Goal: Download file/media

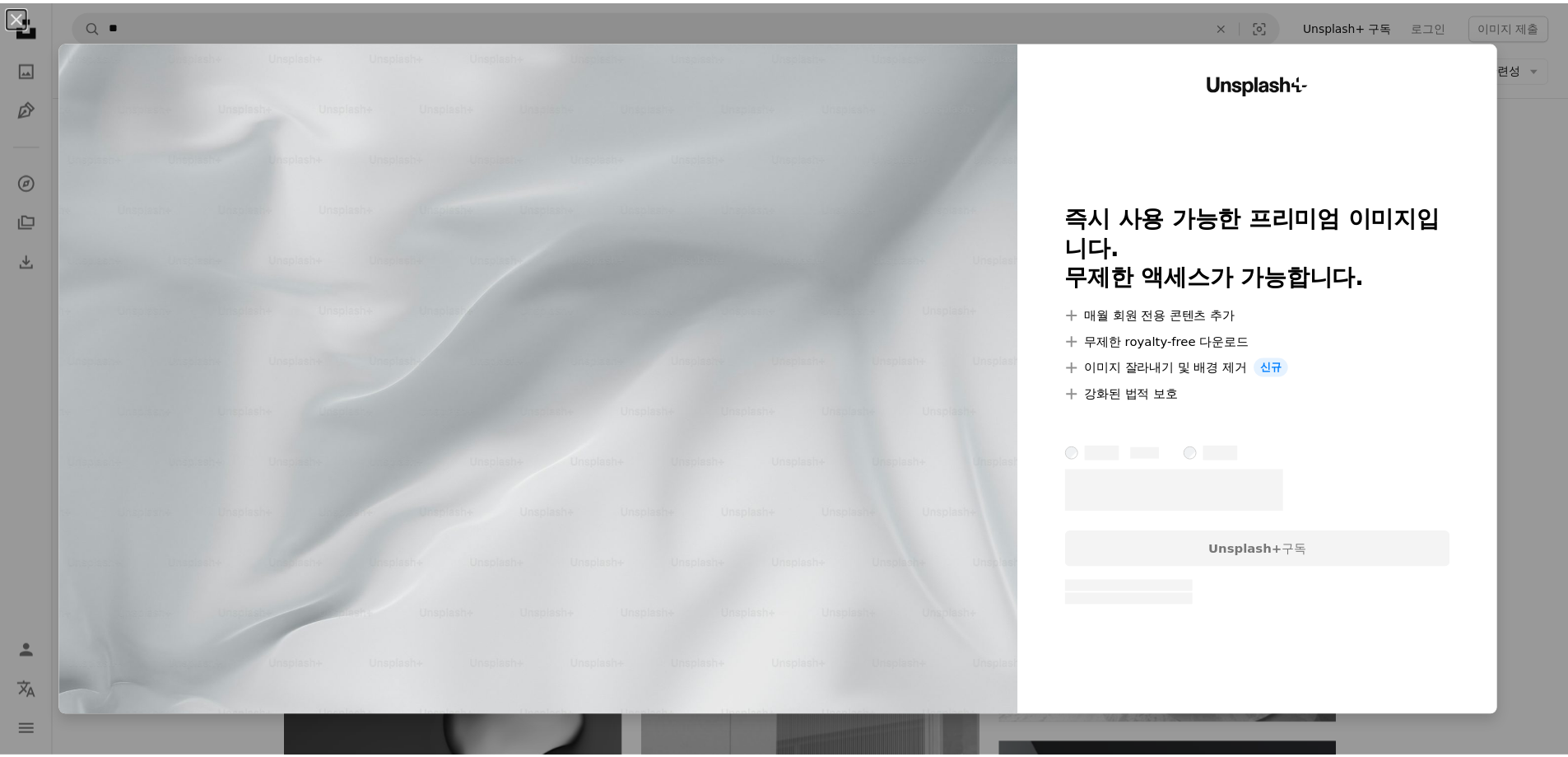
scroll to position [8680, 0]
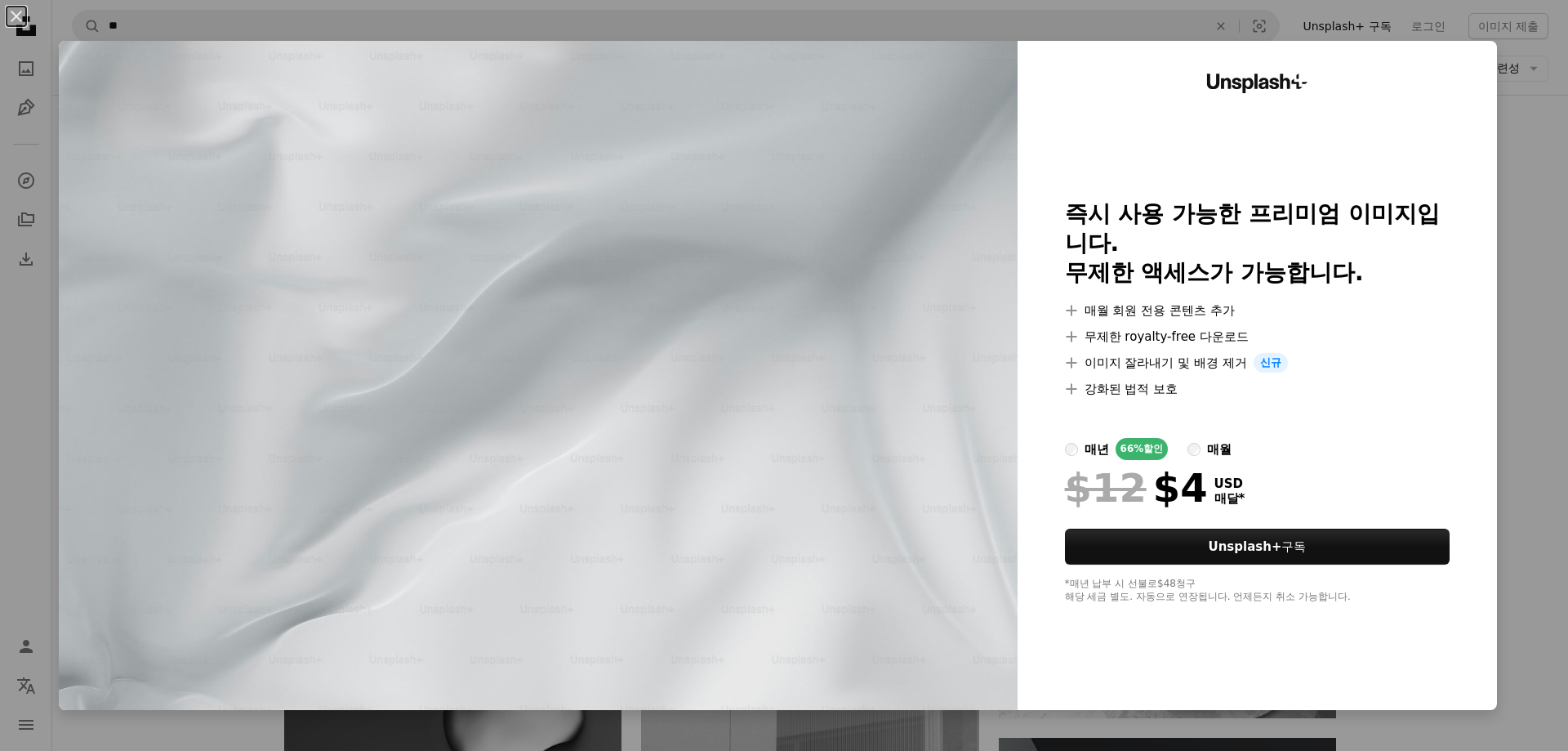
click at [1520, 212] on div "An X shape Unsplash+ 즉시 사용 가능한 프리미엄 이미지입니다. 무제한 액세스가 가능합니다. A plus sign 매월 회원 전…" at bounding box center [784, 375] width 1568 height 751
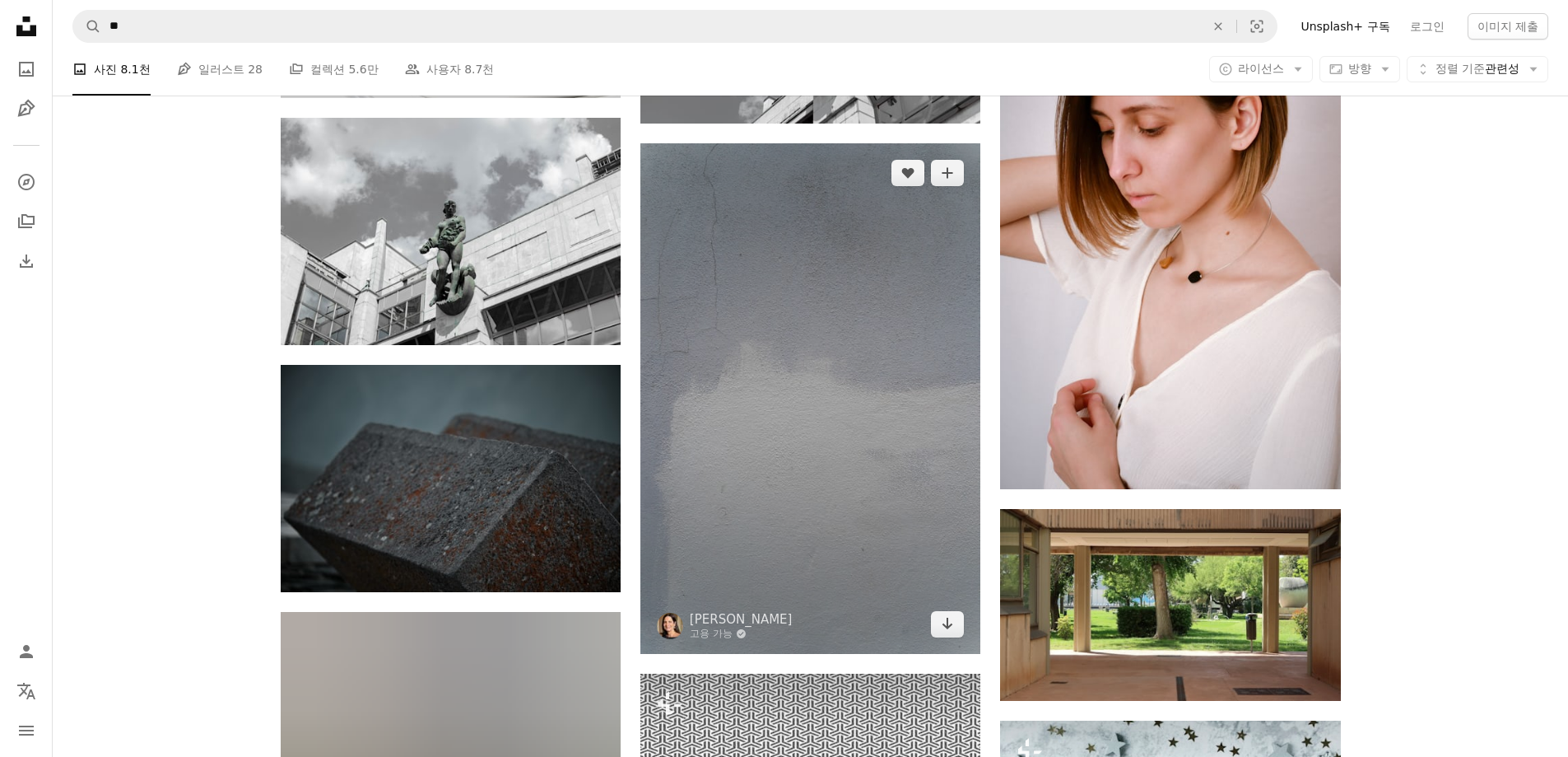
scroll to position [43017, 0]
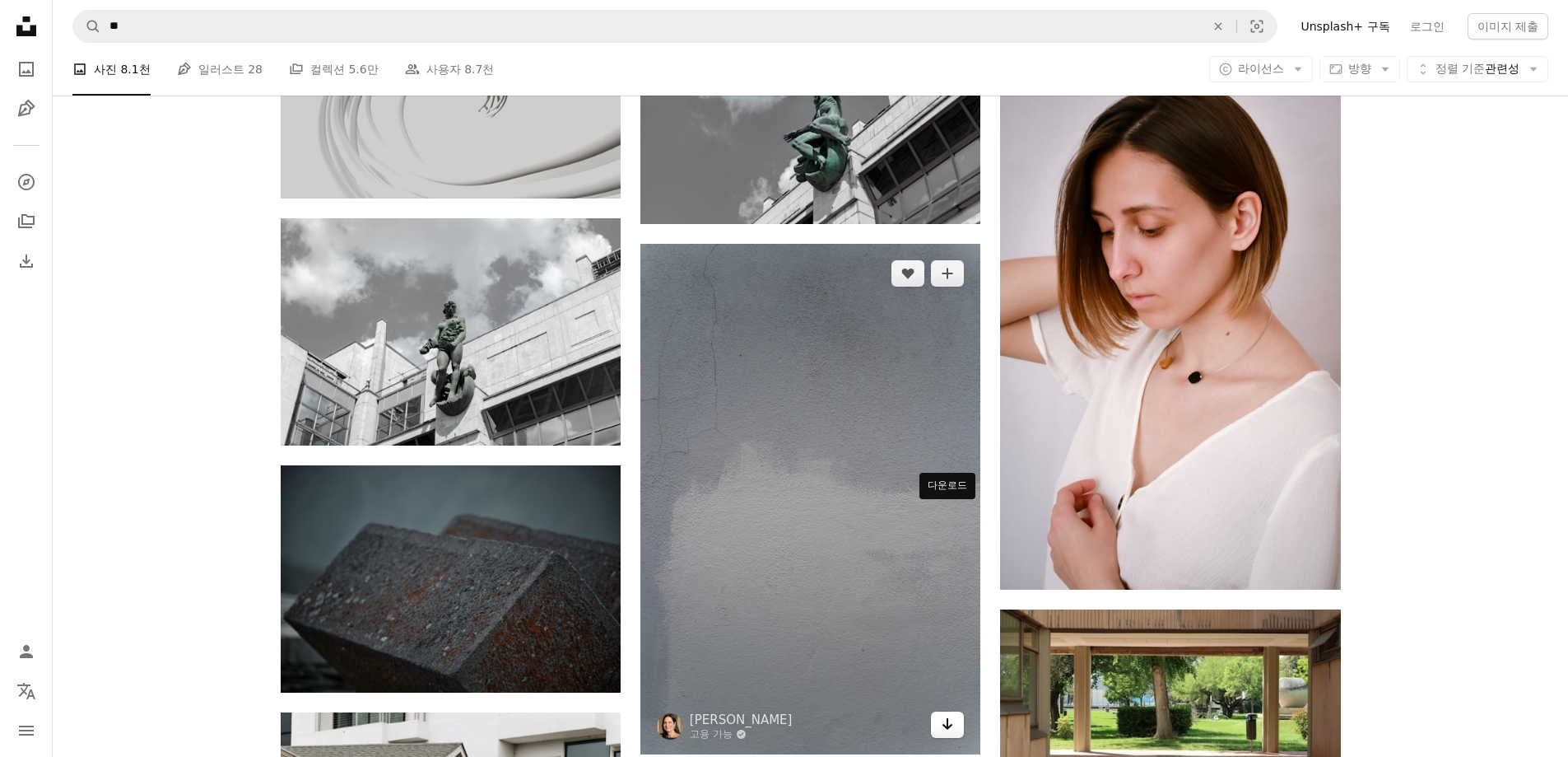
click at [956, 711] on link "Arrow pointing down" at bounding box center [946, 724] width 33 height 26
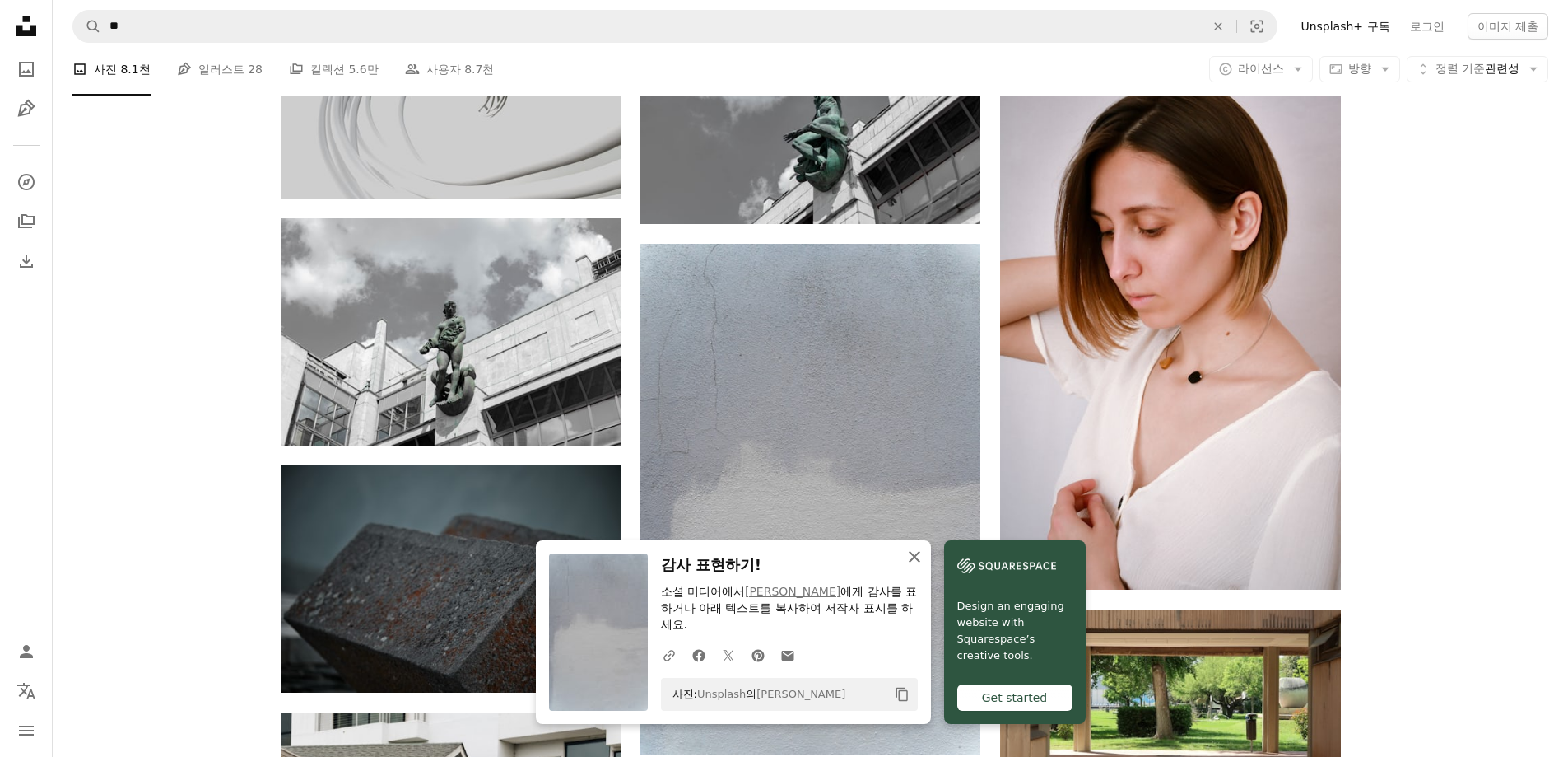
click at [924, 556] on icon "An X shape" at bounding box center [914, 557] width 20 height 20
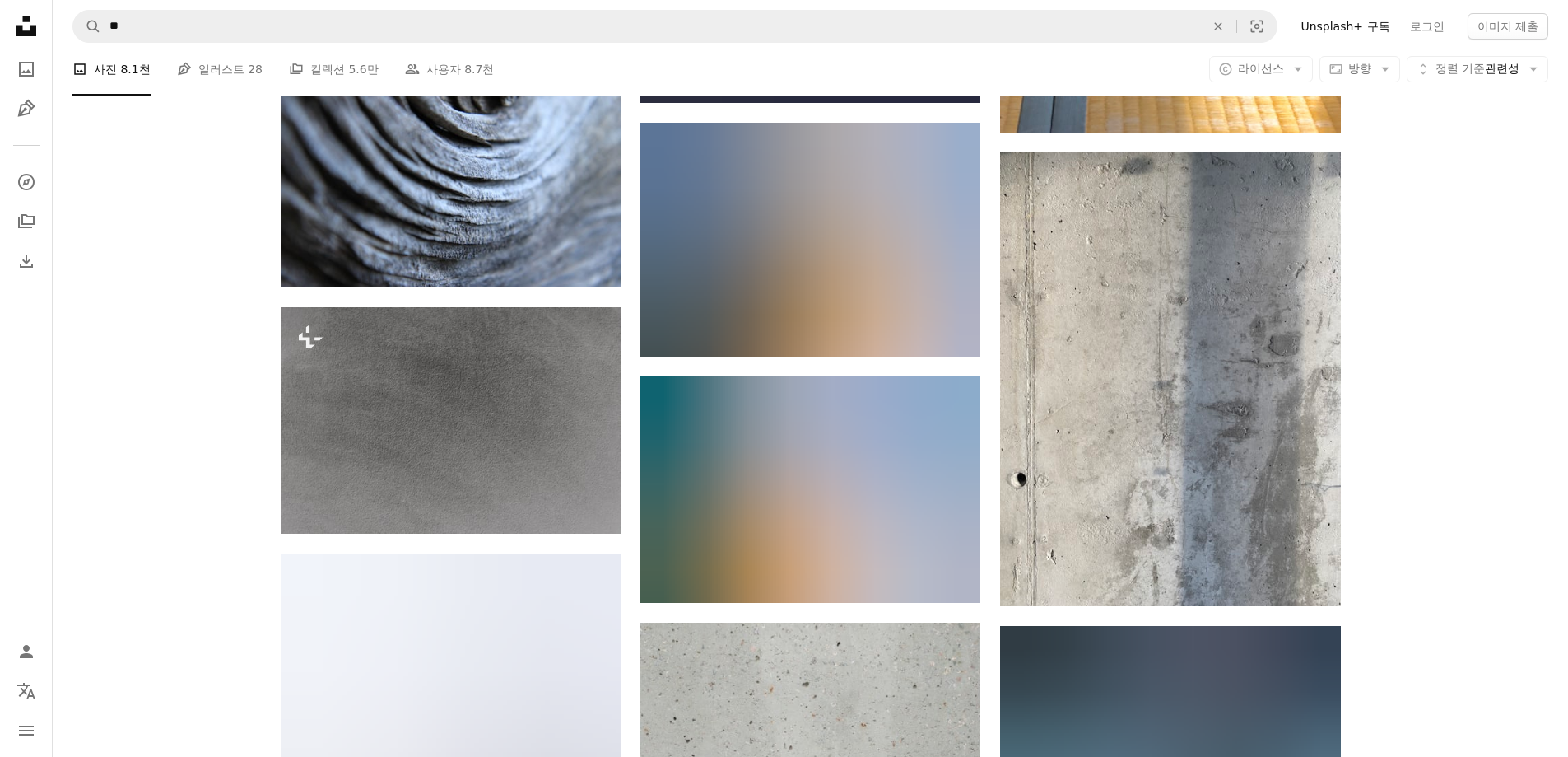
scroll to position [45652, 0]
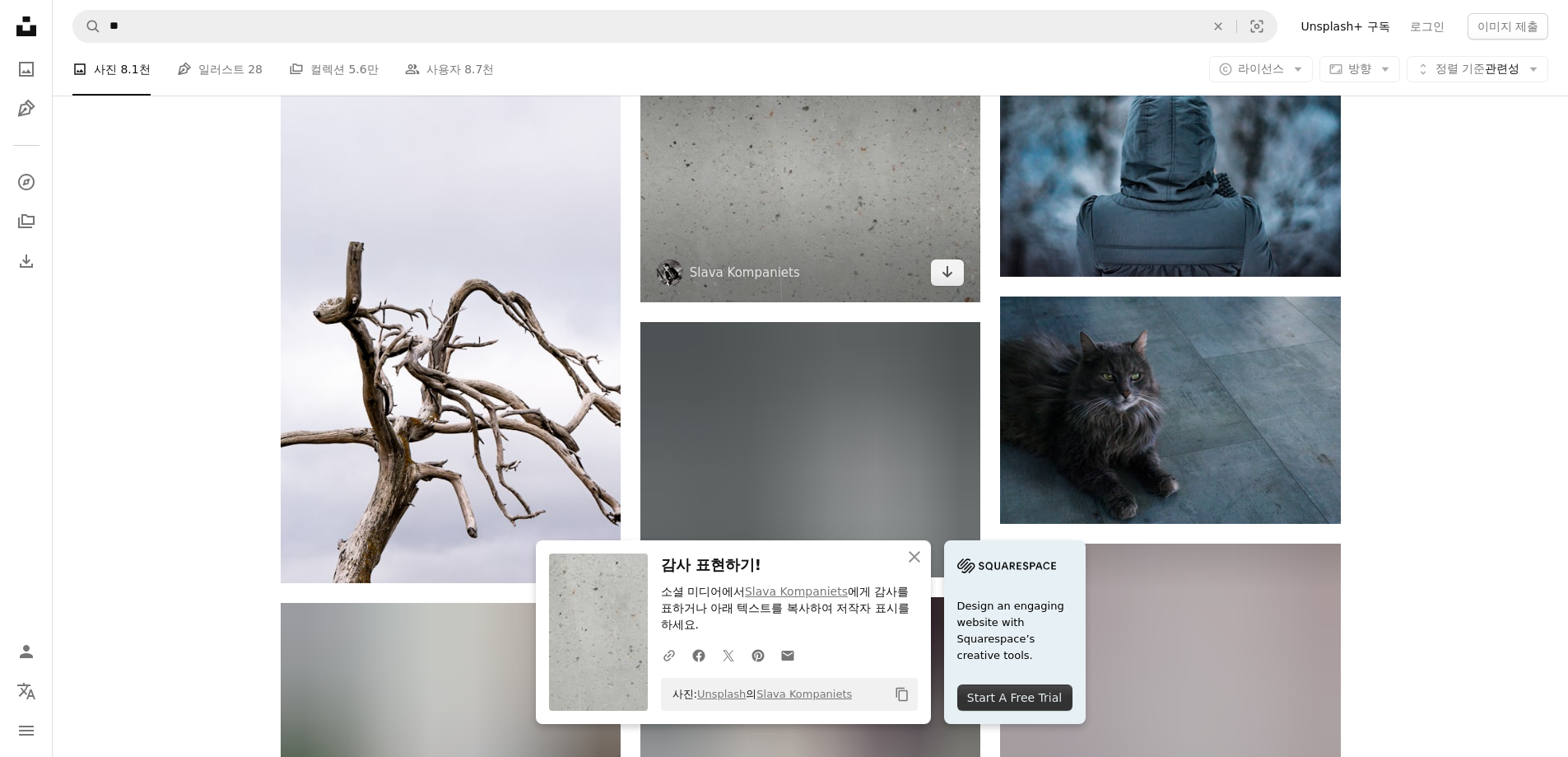
scroll to position [46393, 0]
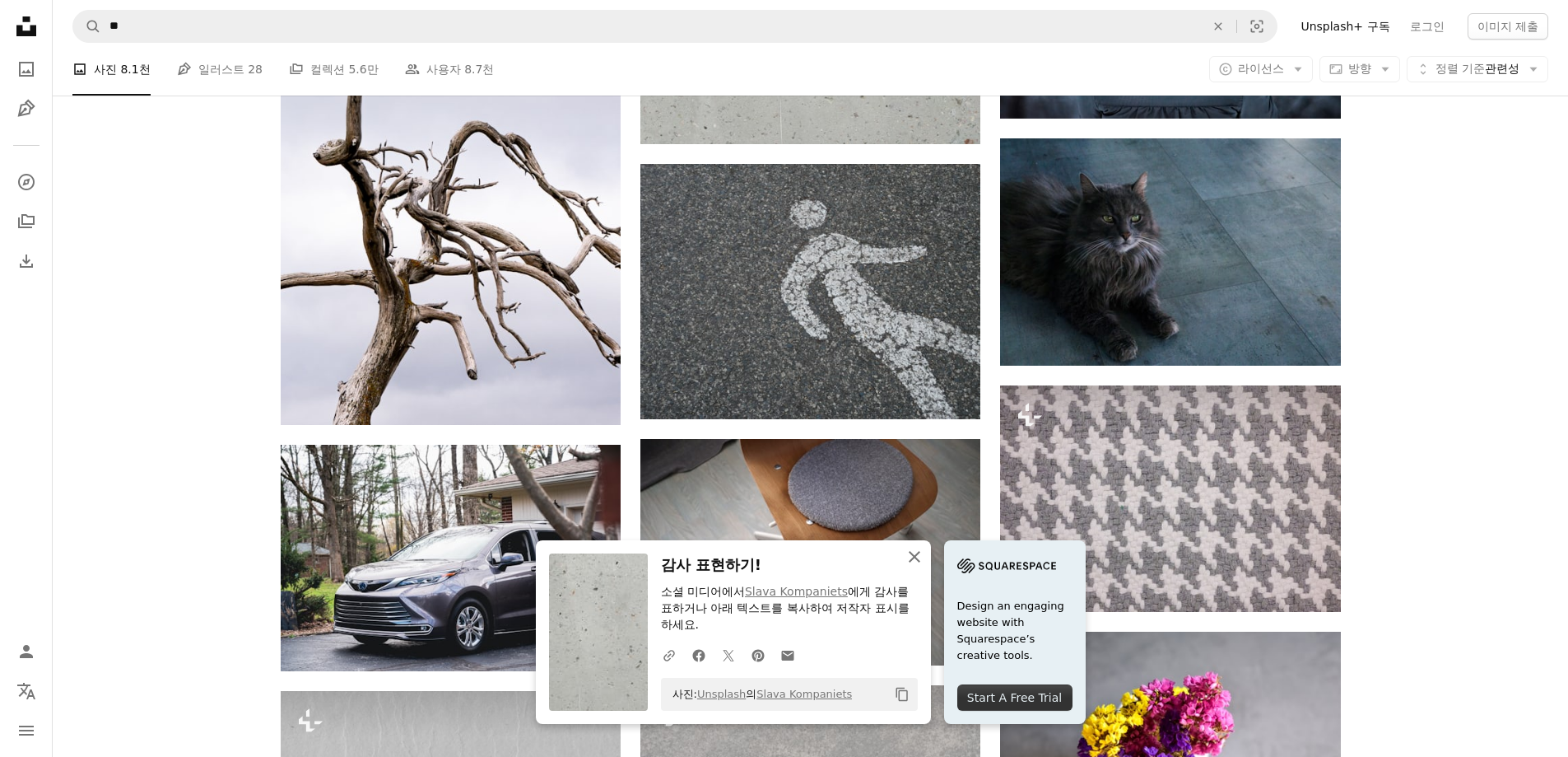
click at [920, 557] on icon "button" at bounding box center [914, 557] width 12 height 12
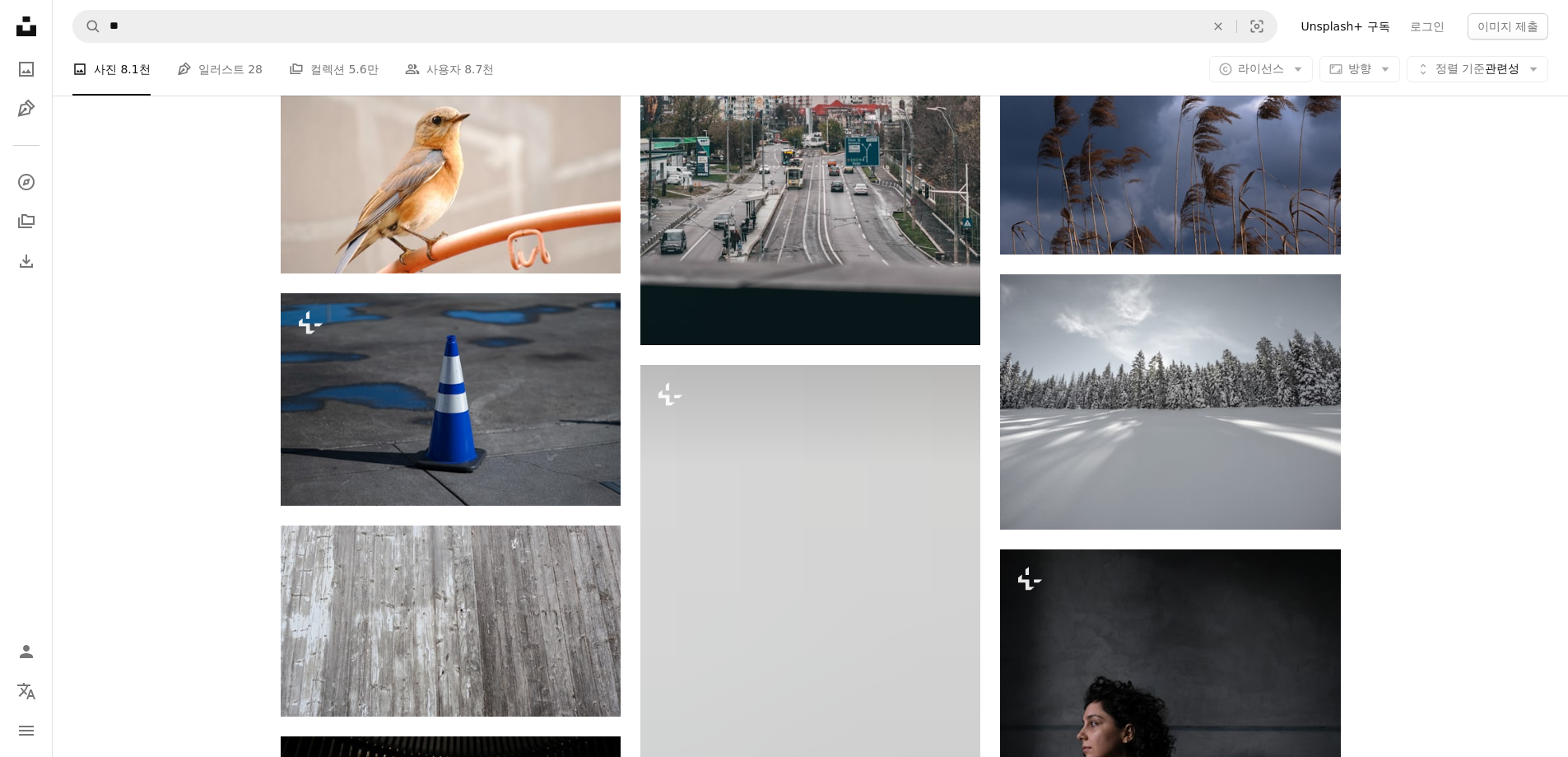
scroll to position [99374, 0]
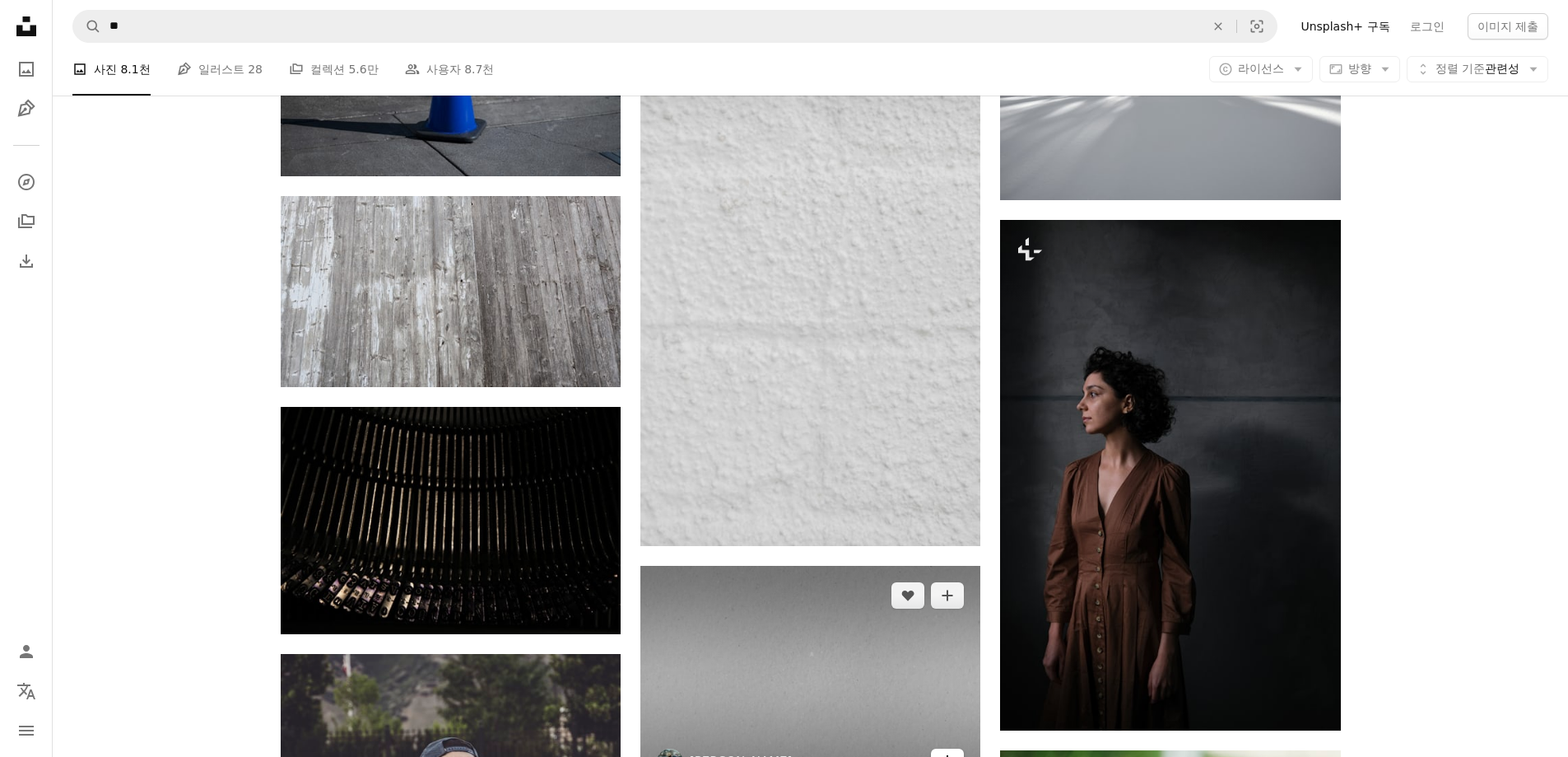
click at [946, 751] on icon "Arrow pointing down" at bounding box center [946, 761] width 13 height 20
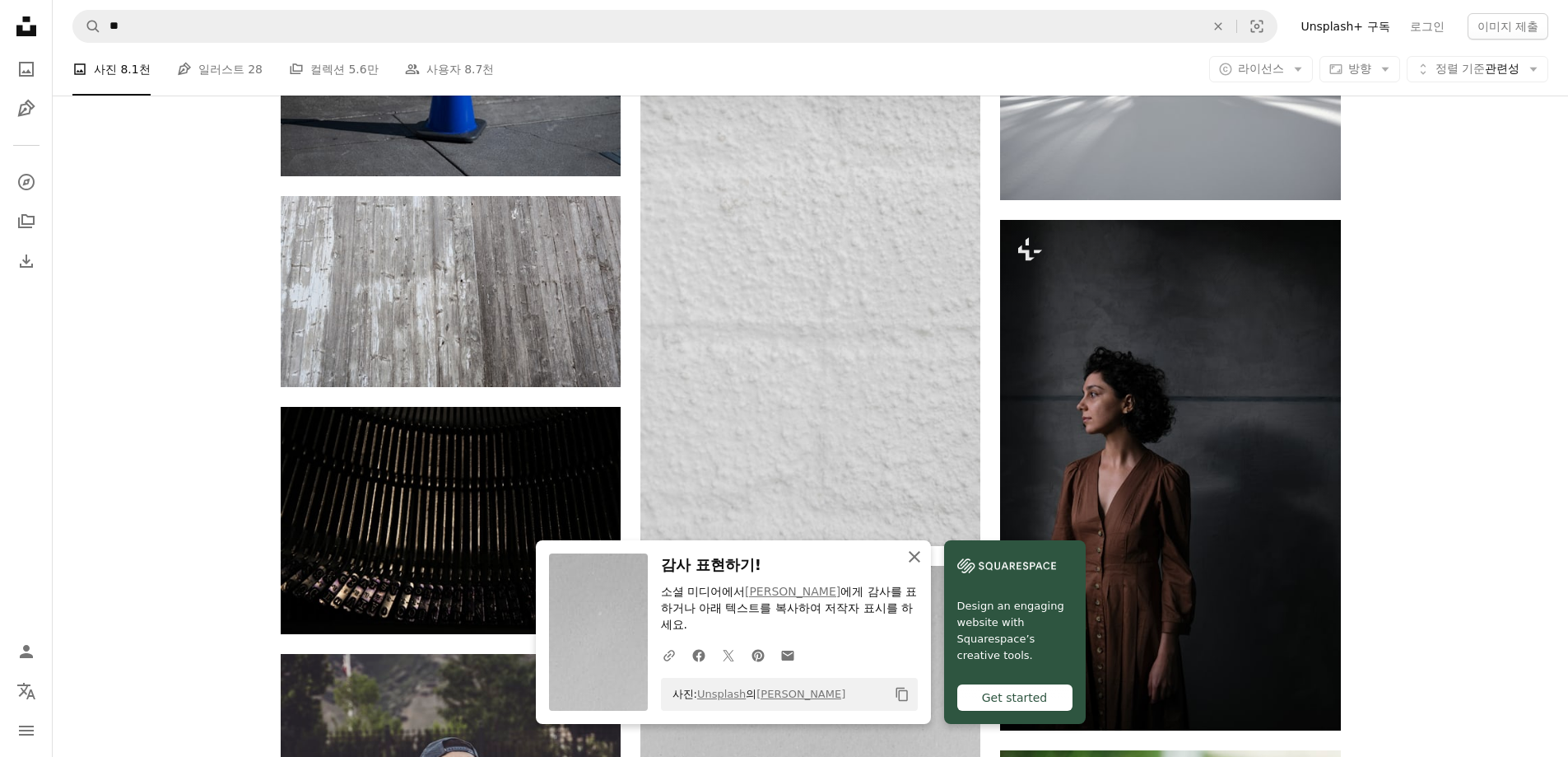
click at [920, 558] on icon "button" at bounding box center [914, 557] width 12 height 12
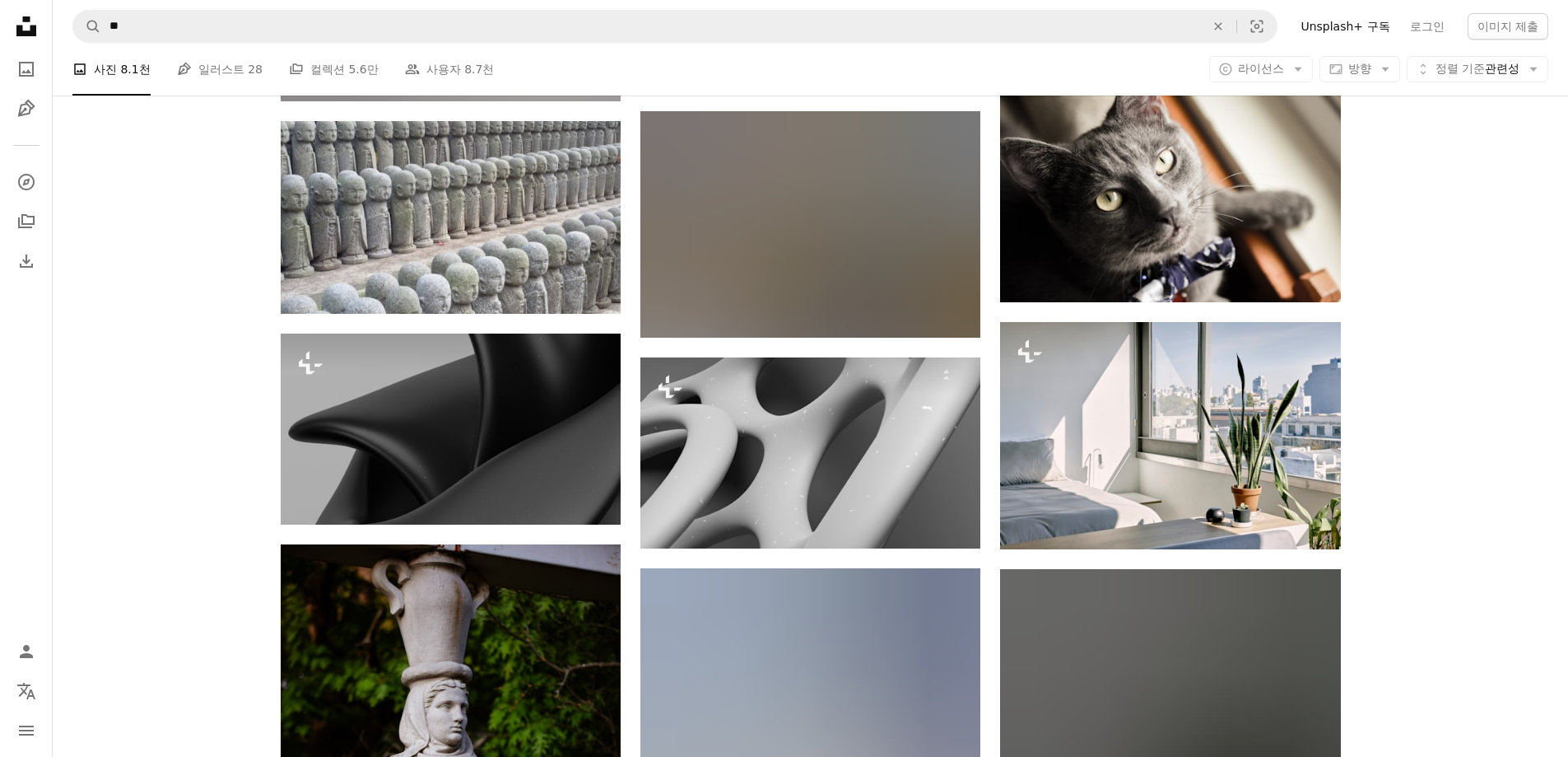
scroll to position [132937, 0]
